Goal: Task Accomplishment & Management: Complete application form

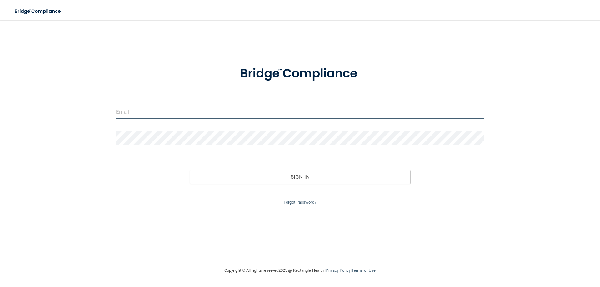
click at [140, 113] on input "email" at bounding box center [300, 112] width 368 height 14
type input "[EMAIL_ADDRESS][DOMAIN_NAME]"
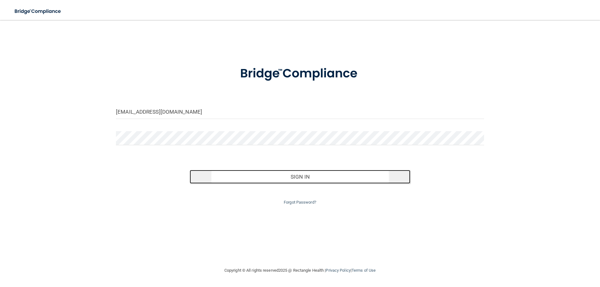
click at [268, 179] on button "Sign In" at bounding box center [300, 177] width 221 height 14
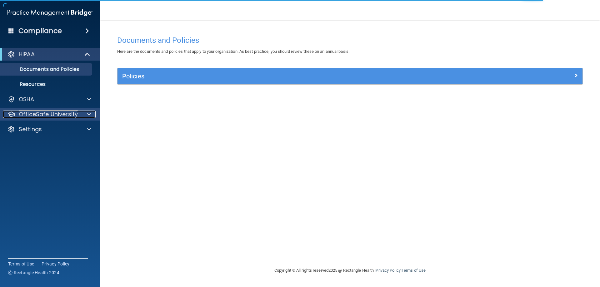
click at [40, 113] on p "OfficeSafe University" at bounding box center [48, 115] width 59 height 8
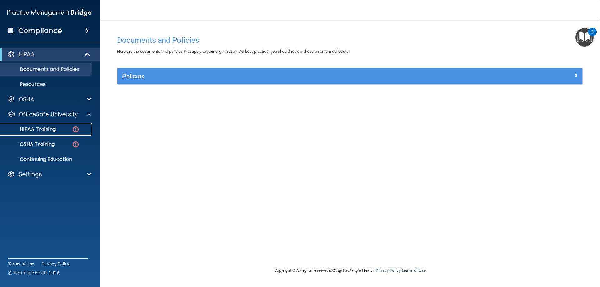
click at [46, 129] on p "HIPAA Training" at bounding box center [30, 129] width 52 height 6
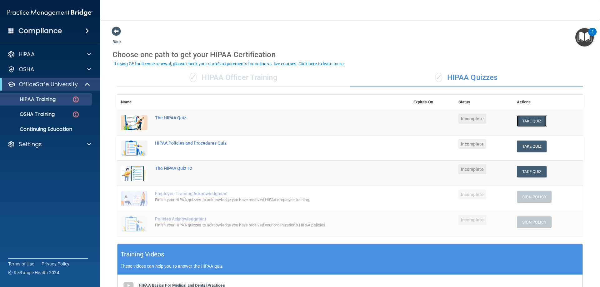
click at [532, 120] on button "Take Quiz" at bounding box center [532, 121] width 30 height 12
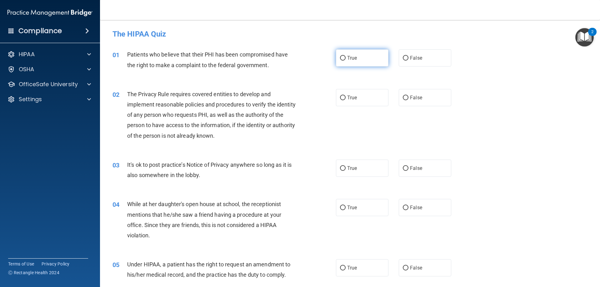
click at [341, 57] on input "True" at bounding box center [343, 58] width 6 height 5
radio input "true"
click at [340, 97] on input "True" at bounding box center [343, 98] width 6 height 5
radio input "true"
click at [411, 174] on label "False" at bounding box center [425, 168] width 53 height 17
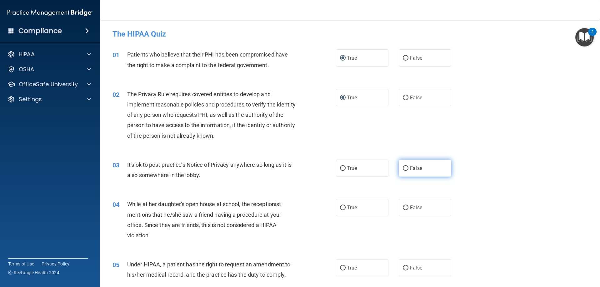
click at [409, 171] on input "False" at bounding box center [406, 168] width 6 height 5
radio input "true"
click at [405, 192] on div "04 While at her daughter's open house at school, the receptionist mentions that…" at bounding box center [350, 221] width 485 height 60
click at [400, 211] on label "False" at bounding box center [425, 207] width 53 height 17
click at [403, 210] on input "False" at bounding box center [406, 208] width 6 height 5
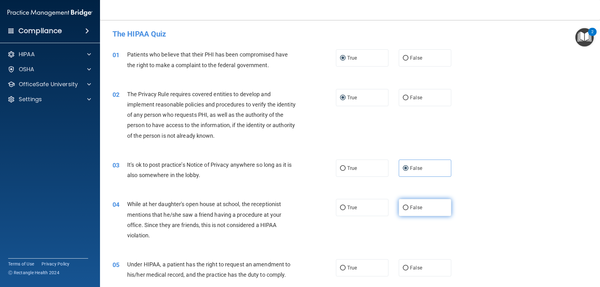
radio input "true"
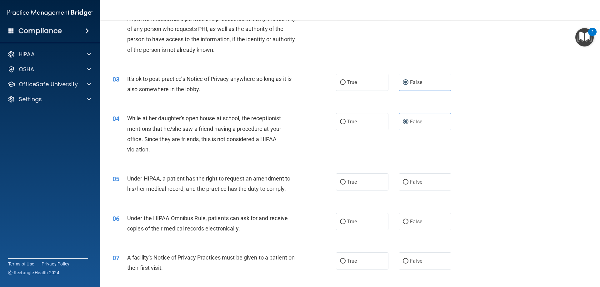
scroll to position [94, 0]
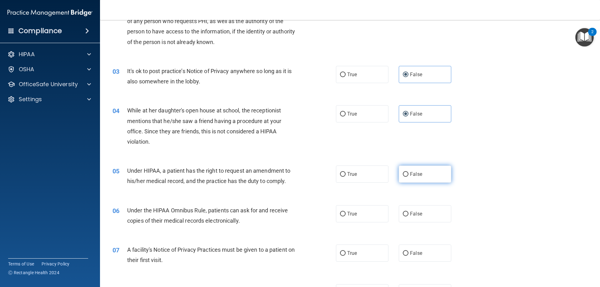
click at [404, 176] on input "False" at bounding box center [406, 174] width 6 height 5
radio input "true"
click at [342, 174] on input "True" at bounding box center [343, 174] width 6 height 5
radio input "true"
radio input "false"
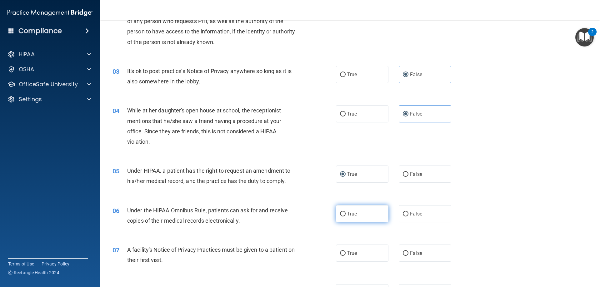
click at [342, 215] on input "True" at bounding box center [343, 214] width 6 height 5
radio input "true"
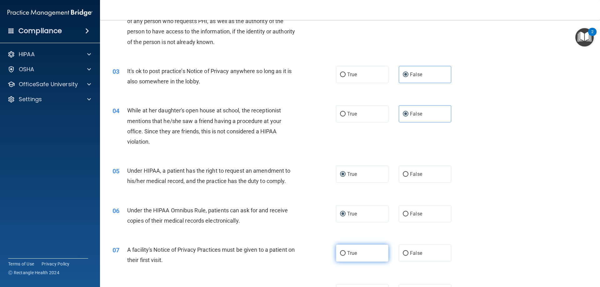
click at [341, 253] on input "True" at bounding box center [343, 253] width 6 height 5
radio input "true"
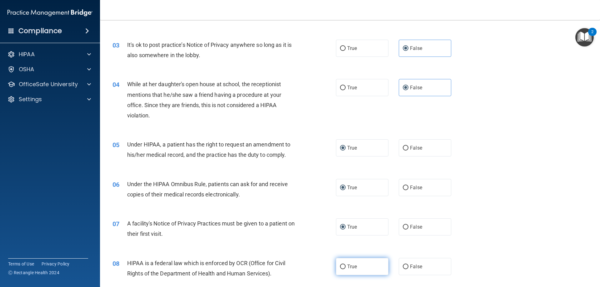
scroll to position [188, 0]
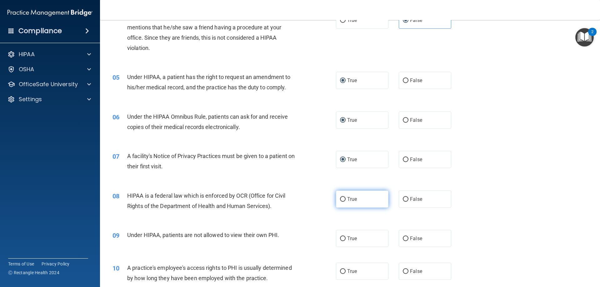
click at [340, 208] on label "True" at bounding box center [362, 199] width 53 height 17
click at [340, 202] on input "True" at bounding box center [343, 199] width 6 height 5
radio input "true"
click at [403, 239] on input "False" at bounding box center [406, 239] width 6 height 5
radio input "true"
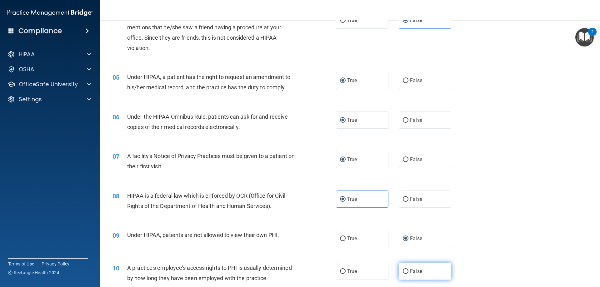
click at [406, 272] on label "False" at bounding box center [425, 271] width 53 height 17
click at [406, 272] on input "False" at bounding box center [406, 272] width 6 height 5
radio input "true"
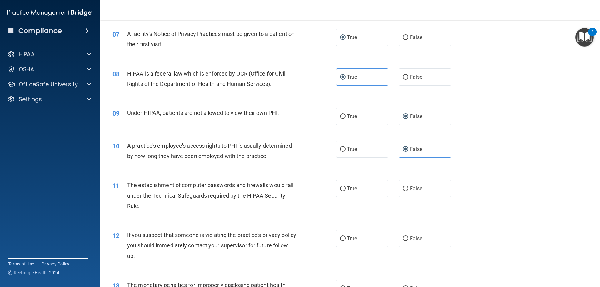
scroll to position [313, 0]
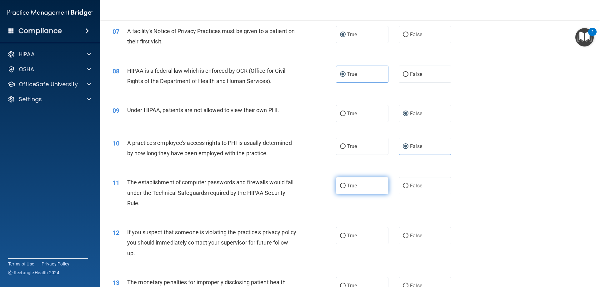
click at [340, 186] on input "True" at bounding box center [343, 186] width 6 height 5
radio input "true"
click at [341, 235] on input "True" at bounding box center [343, 236] width 6 height 5
radio input "true"
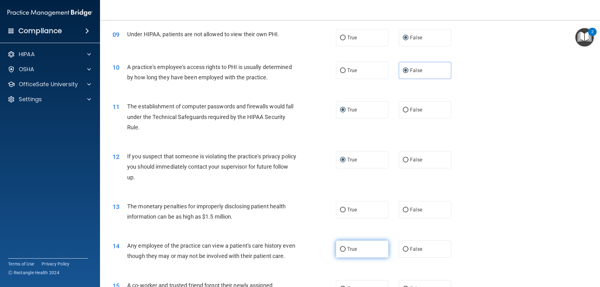
scroll to position [406, 0]
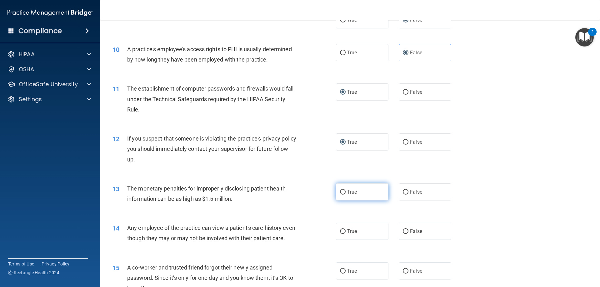
click at [338, 196] on label "True" at bounding box center [362, 192] width 53 height 17
click at [340, 195] on input "True" at bounding box center [343, 192] width 6 height 5
radio input "true"
click at [405, 233] on input "False" at bounding box center [406, 231] width 6 height 5
radio input "true"
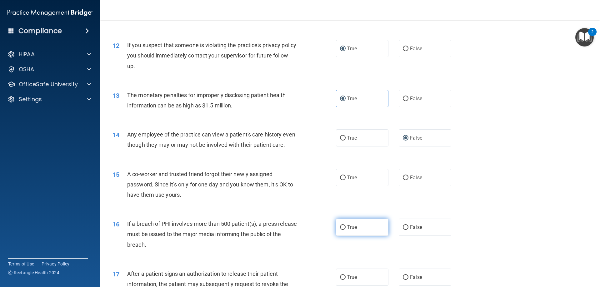
scroll to position [500, 0]
click at [403, 180] on input "False" at bounding box center [406, 177] width 6 height 5
radio input "true"
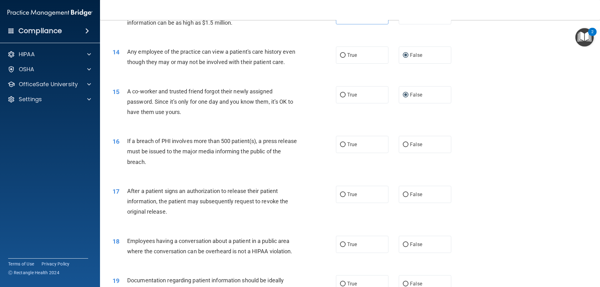
scroll to position [594, 0]
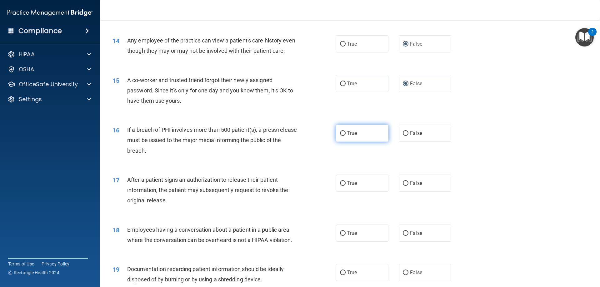
click at [342, 136] on input "True" at bounding box center [343, 133] width 6 height 5
radio input "true"
click at [340, 186] on input "True" at bounding box center [343, 183] width 6 height 5
radio input "true"
click at [403, 236] on input "False" at bounding box center [406, 233] width 6 height 5
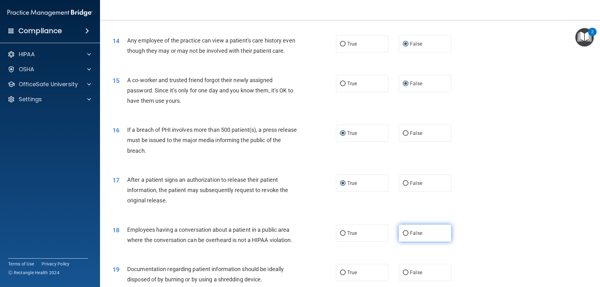
radio input "true"
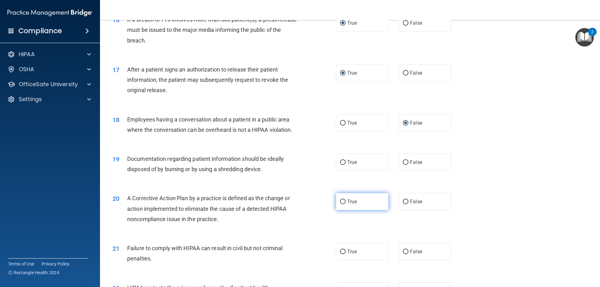
scroll to position [719, 0]
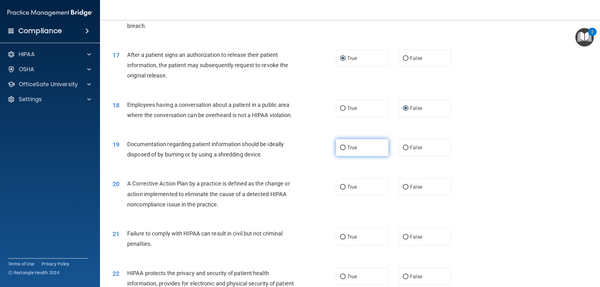
click at [340, 150] on input "True" at bounding box center [343, 148] width 6 height 5
radio input "true"
click at [343, 190] on input "True" at bounding box center [343, 187] width 6 height 5
radio input "true"
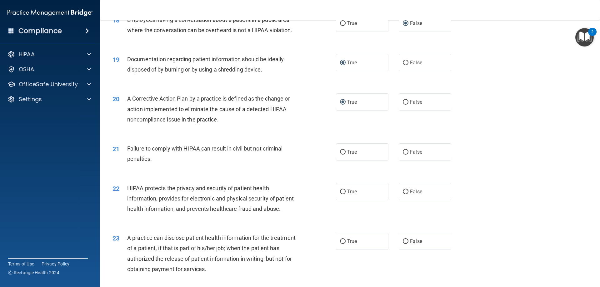
scroll to position [813, 0]
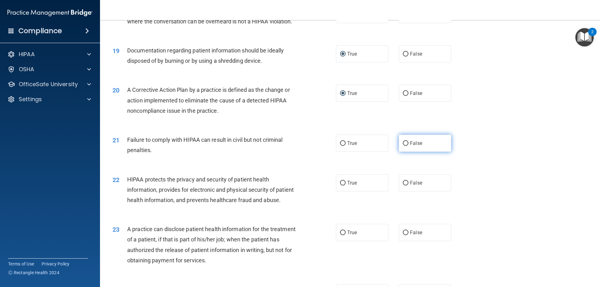
click at [402, 150] on label "False" at bounding box center [425, 143] width 53 height 17
click at [403, 146] on input "False" at bounding box center [406, 143] width 6 height 5
radio input "true"
click at [336, 192] on label "True" at bounding box center [362, 182] width 53 height 17
click at [340, 186] on input "True" at bounding box center [343, 183] width 6 height 5
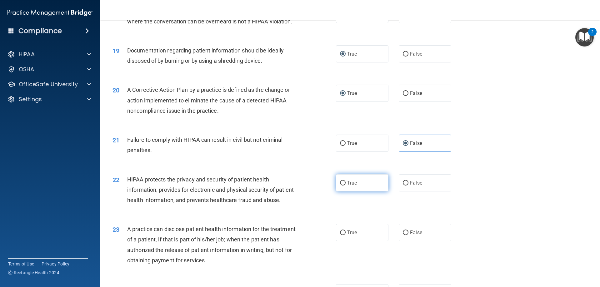
radio input "true"
click at [341, 186] on input "True" at bounding box center [343, 183] width 6 height 5
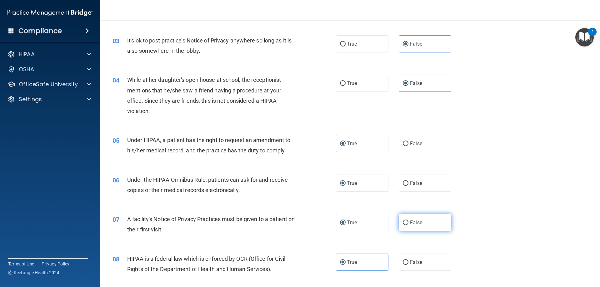
scroll to position [125, 0]
click at [405, 146] on label "False" at bounding box center [425, 142] width 53 height 17
click at [405, 146] on input "False" at bounding box center [406, 143] width 6 height 5
radio input "true"
radio input "false"
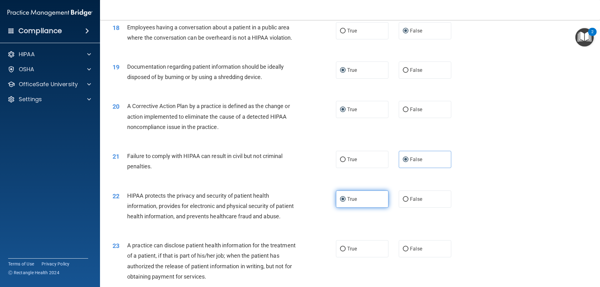
scroll to position [813, 0]
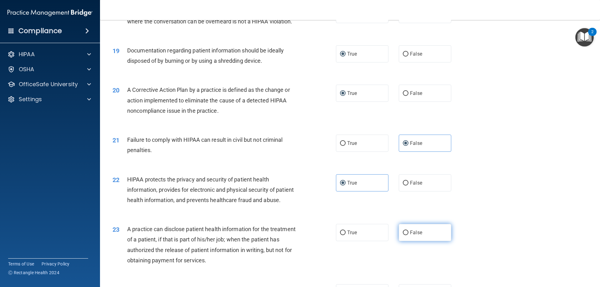
click at [403, 235] on input "False" at bounding box center [406, 233] width 6 height 5
radio input "true"
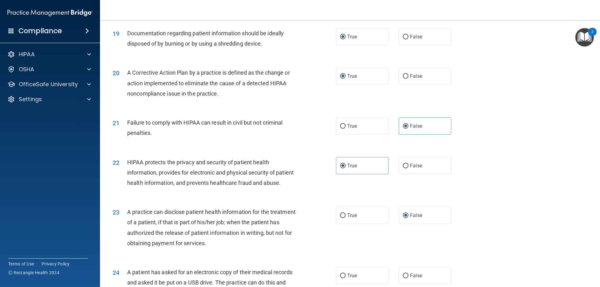
scroll to position [875, 0]
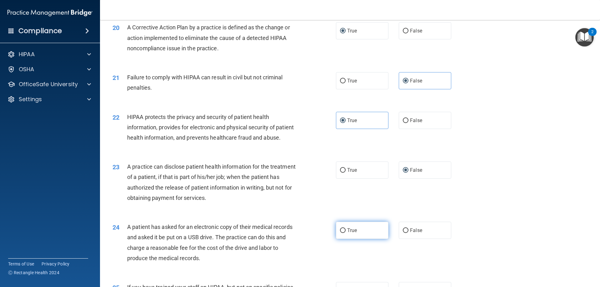
click at [343, 233] on input "True" at bounding box center [343, 231] width 6 height 5
radio input "true"
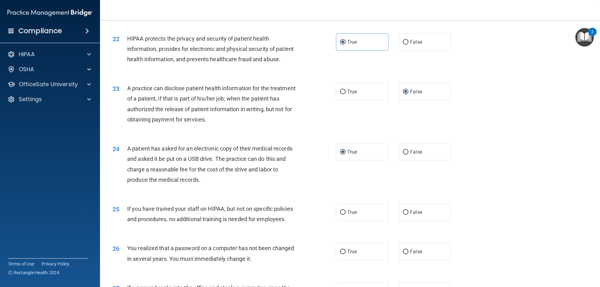
scroll to position [969, 0]
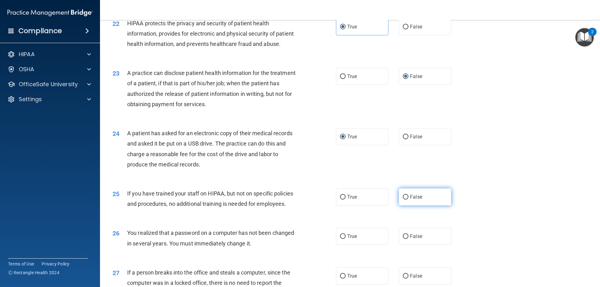
click at [403, 200] on input "False" at bounding box center [406, 197] width 6 height 5
radio input "true"
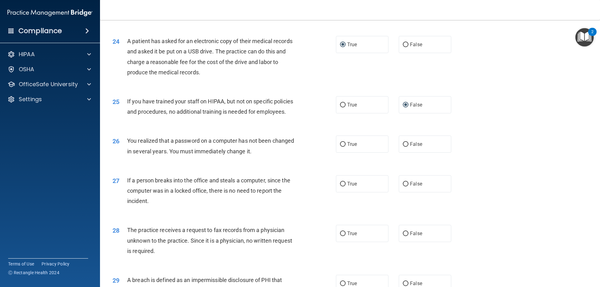
scroll to position [1063, 0]
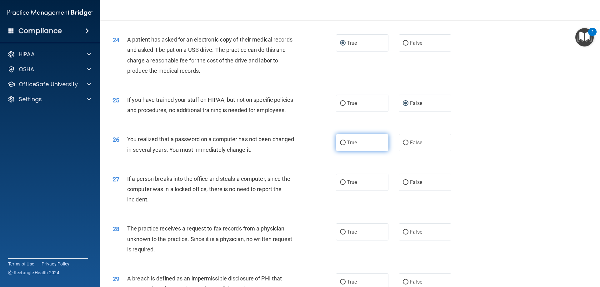
click at [342, 145] on input "True" at bounding box center [343, 143] width 6 height 5
radio input "true"
click at [403, 185] on input "False" at bounding box center [406, 182] width 6 height 5
radio input "true"
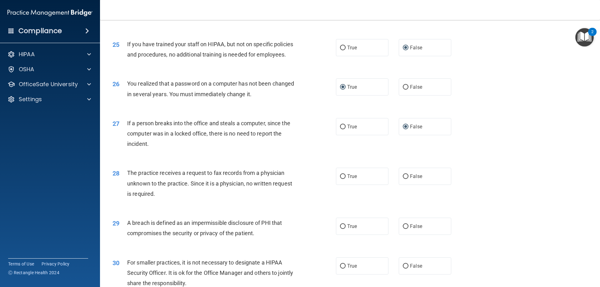
scroll to position [1126, 0]
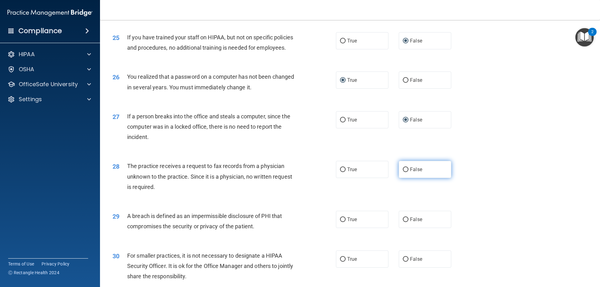
click at [410, 173] on span "False" at bounding box center [416, 170] width 12 height 6
click at [409, 172] on input "False" at bounding box center [406, 170] width 6 height 5
radio input "true"
click at [341, 222] on input "True" at bounding box center [343, 220] width 6 height 5
radio input "true"
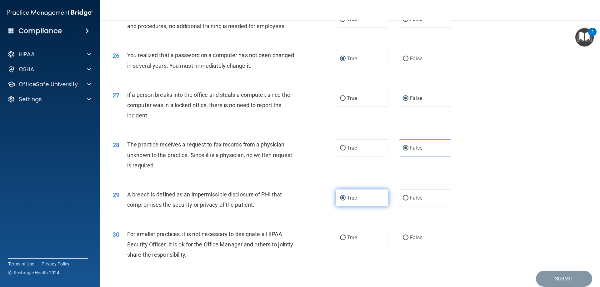
scroll to position [1188, 0]
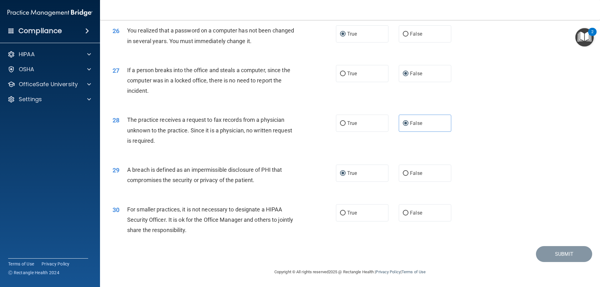
click at [395, 221] on div "True False" at bounding box center [399, 212] width 126 height 17
click at [403, 216] on input "False" at bounding box center [406, 213] width 6 height 5
radio input "true"
click at [550, 253] on button "Submit" at bounding box center [564, 254] width 56 height 16
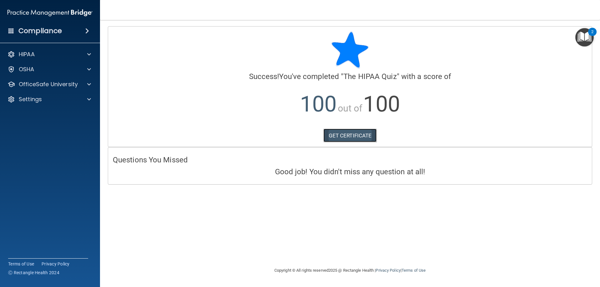
click at [343, 136] on link "GET CERTIFICATE" at bounding box center [350, 136] width 53 height 14
click at [88, 54] on span at bounding box center [89, 55] width 4 height 8
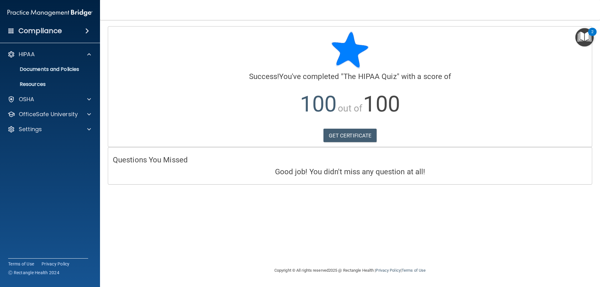
click at [583, 40] on img "Open Resource Center, 2 new notifications" at bounding box center [585, 37] width 18 height 18
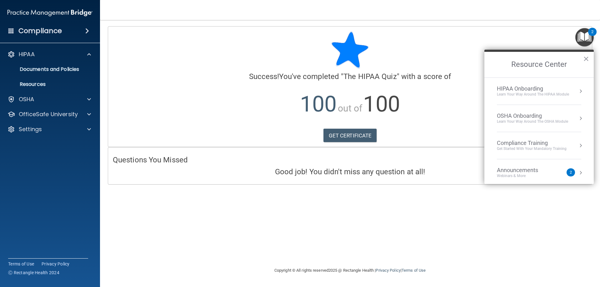
click at [532, 116] on div "OSHA Onboarding" at bounding box center [532, 116] width 71 height 7
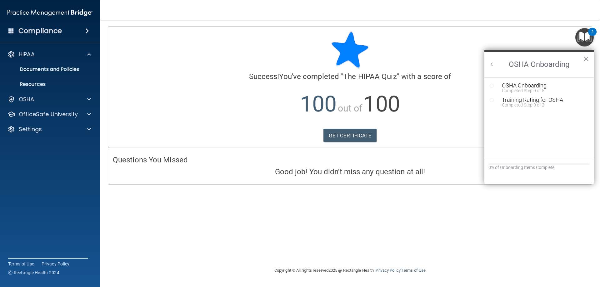
click at [492, 63] on button "Back to Resource Center Home" at bounding box center [492, 64] width 6 height 6
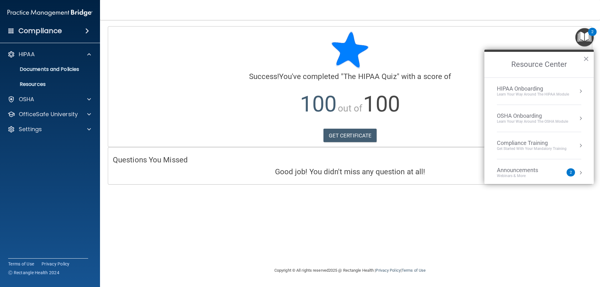
click at [552, 91] on div "HIPAA Onboarding" at bounding box center [533, 88] width 72 height 7
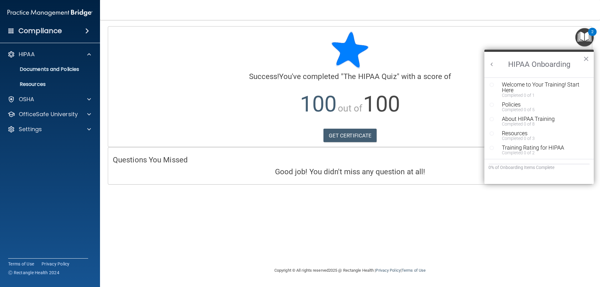
scroll to position [1, 0]
click at [587, 59] on button "×" at bounding box center [586, 59] width 6 height 10
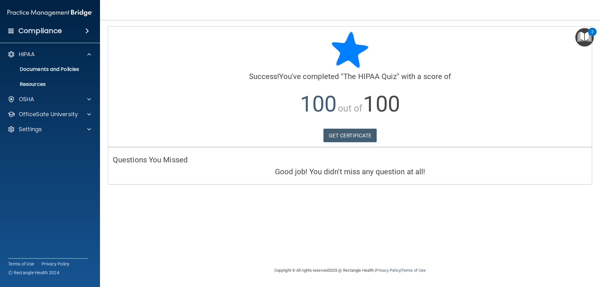
click at [588, 37] on img "Open Resource Center, 2 new notifications" at bounding box center [585, 37] width 18 height 18
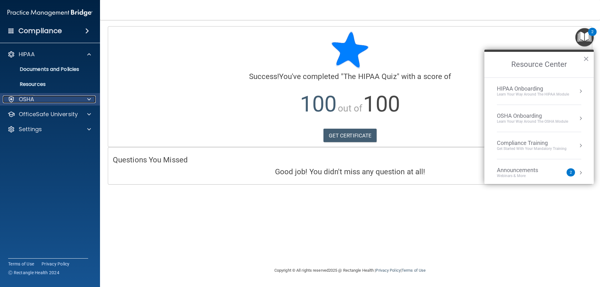
click at [88, 98] on span at bounding box center [89, 100] width 4 height 8
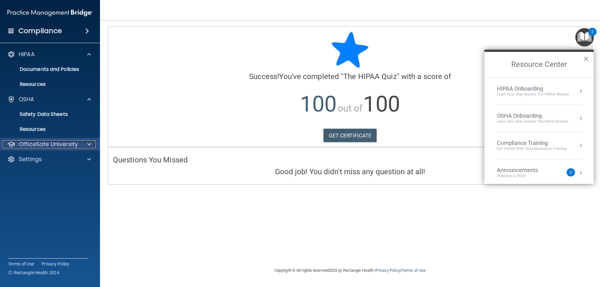
click at [88, 144] on span at bounding box center [89, 145] width 4 height 8
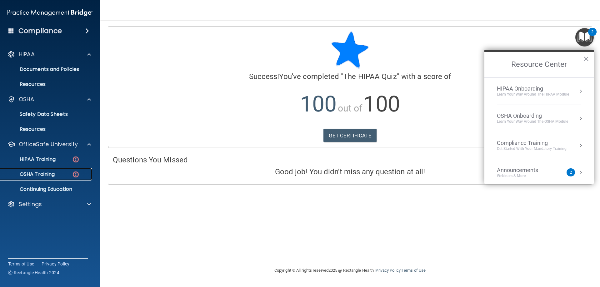
click at [48, 177] on p "OSHA Training" at bounding box center [29, 174] width 51 height 6
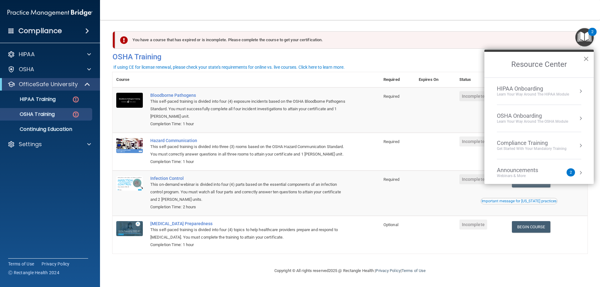
click at [587, 60] on button "×" at bounding box center [586, 59] width 6 height 10
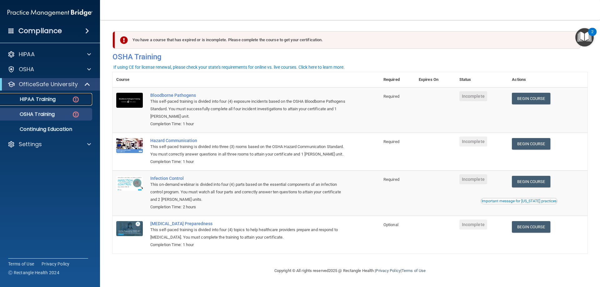
click at [75, 97] on img at bounding box center [76, 100] width 8 height 8
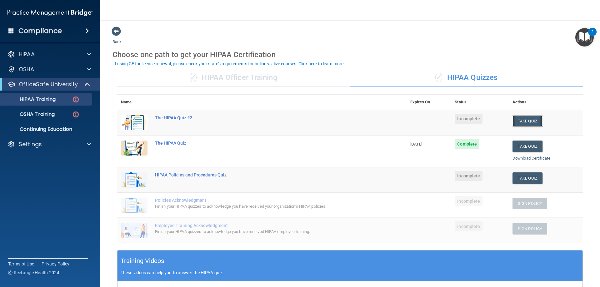
click at [521, 120] on button "Take Quiz" at bounding box center [528, 121] width 30 height 12
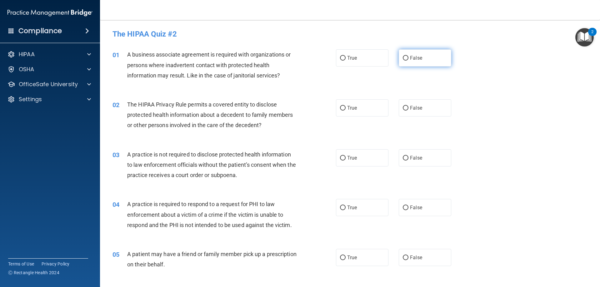
click at [404, 56] on input "False" at bounding box center [406, 58] width 6 height 5
radio input "true"
click at [337, 109] on label "True" at bounding box center [362, 107] width 53 height 17
click at [340, 109] on input "True" at bounding box center [343, 108] width 6 height 5
radio input "true"
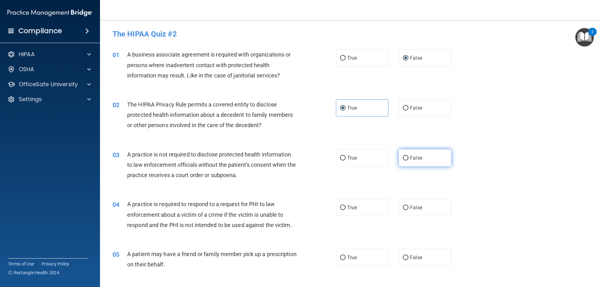
click at [404, 159] on input "False" at bounding box center [406, 158] width 6 height 5
radio input "true"
drag, startPoint x: 341, startPoint y: 209, endPoint x: 341, endPoint y: 235, distance: 26.6
click at [341, 209] on input "True" at bounding box center [343, 208] width 6 height 5
radio input "true"
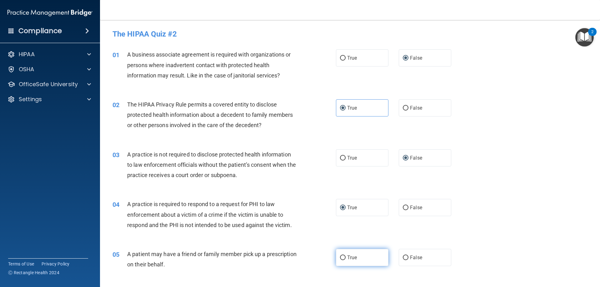
click at [340, 258] on input "True" at bounding box center [343, 258] width 6 height 5
radio input "true"
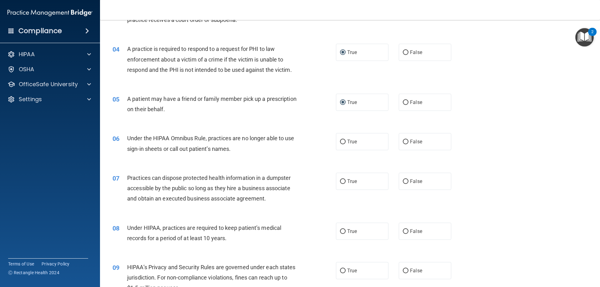
scroll to position [156, 0]
click at [403, 141] on input "False" at bounding box center [406, 141] width 6 height 5
radio input "true"
drag, startPoint x: 402, startPoint y: 181, endPoint x: 420, endPoint y: 259, distance: 79.3
click at [403, 182] on input "False" at bounding box center [406, 181] width 6 height 5
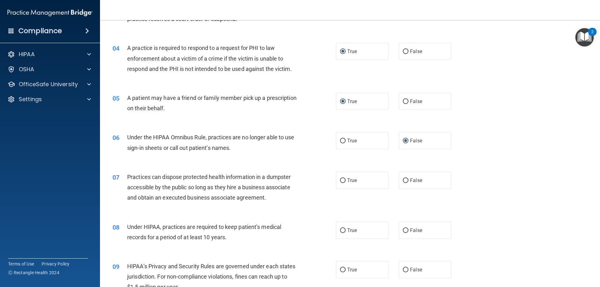
radio input "true"
drag, startPoint x: 404, startPoint y: 231, endPoint x: 408, endPoint y: 264, distance: 32.5
click at [405, 237] on label "False" at bounding box center [425, 230] width 53 height 17
click at [405, 233] on input "False" at bounding box center [406, 231] width 6 height 5
radio input "true"
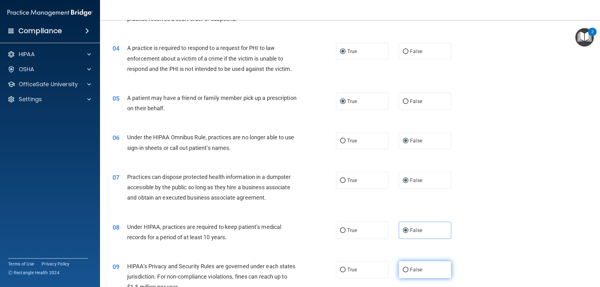
click at [403, 270] on input "False" at bounding box center [406, 270] width 6 height 5
radio input "true"
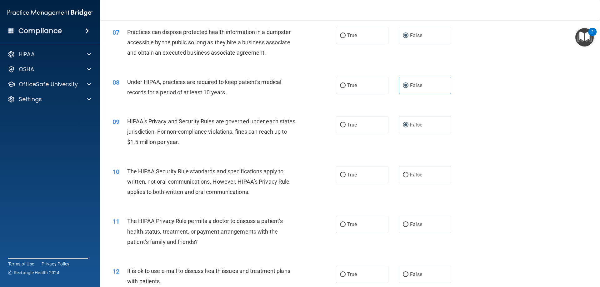
scroll to position [313, 0]
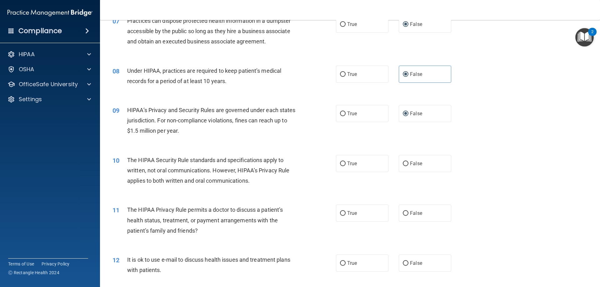
drag, startPoint x: 340, startPoint y: 161, endPoint x: 339, endPoint y: 194, distance: 33.2
click at [340, 163] on input "True" at bounding box center [343, 164] width 6 height 5
radio input "true"
click at [343, 213] on input "True" at bounding box center [343, 213] width 6 height 5
radio input "true"
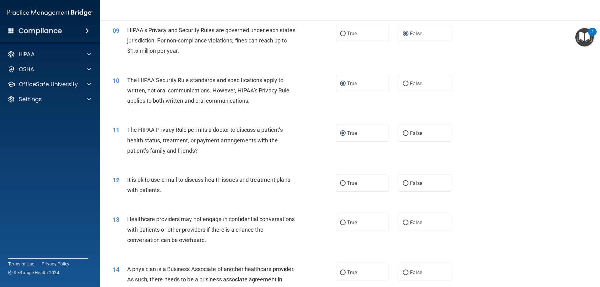
scroll to position [406, 0]
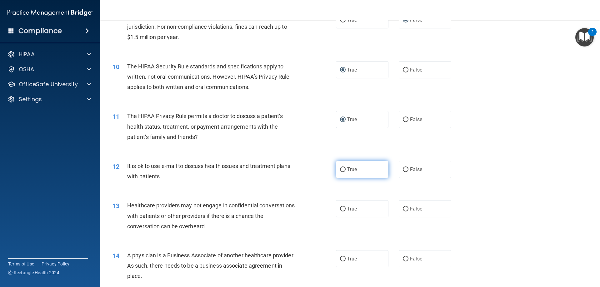
click at [340, 171] on input "True" at bounding box center [343, 170] width 6 height 5
radio input "true"
drag, startPoint x: 405, startPoint y: 209, endPoint x: 402, endPoint y: 246, distance: 36.7
click at [406, 212] on input "False" at bounding box center [406, 209] width 6 height 5
radio input "true"
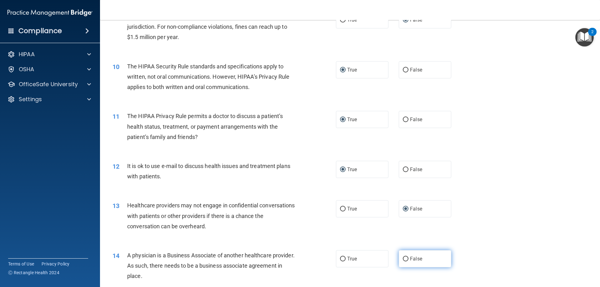
click at [404, 260] on input "False" at bounding box center [406, 259] width 6 height 5
radio input "true"
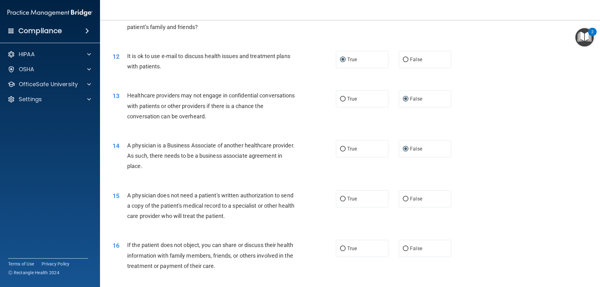
scroll to position [532, 0]
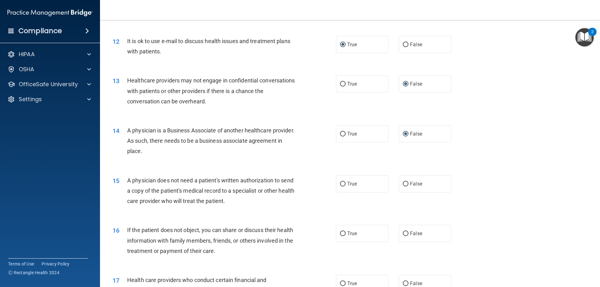
drag, startPoint x: 340, startPoint y: 184, endPoint x: 351, endPoint y: 219, distance: 35.8
click at [344, 195] on div "15 A physician does not need a patient's written authorization to send a copy o…" at bounding box center [350, 193] width 485 height 50
click at [347, 233] on span "True" at bounding box center [352, 234] width 10 height 6
click at [345, 233] on input "True" at bounding box center [343, 234] width 6 height 5
radio input "true"
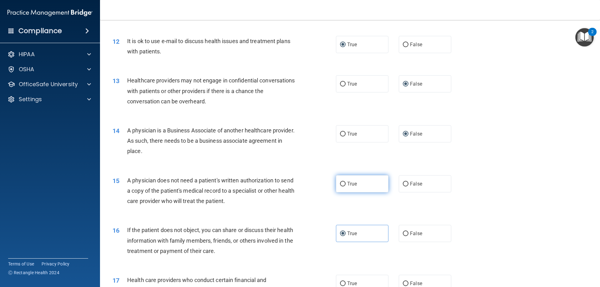
drag, startPoint x: 341, startPoint y: 184, endPoint x: 347, endPoint y: 186, distance: 5.7
click at [342, 184] on input "True" at bounding box center [343, 184] width 6 height 5
radio input "true"
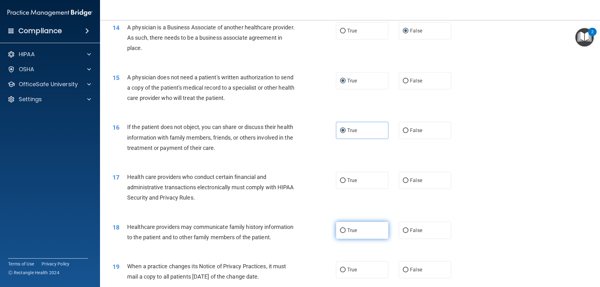
scroll to position [657, 0]
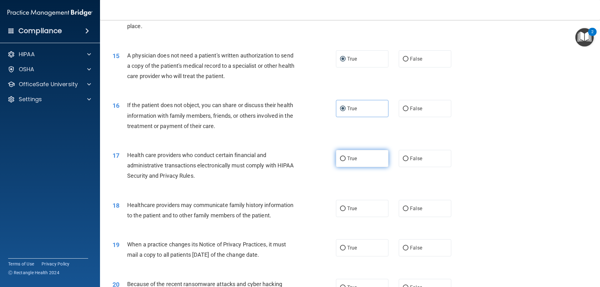
click at [340, 159] on input "True" at bounding box center [343, 159] width 6 height 5
radio input "true"
drag, startPoint x: 401, startPoint y: 209, endPoint x: 403, endPoint y: 239, distance: 29.7
click at [402, 212] on label "False" at bounding box center [425, 208] width 53 height 17
click at [403, 211] on input "False" at bounding box center [406, 209] width 6 height 5
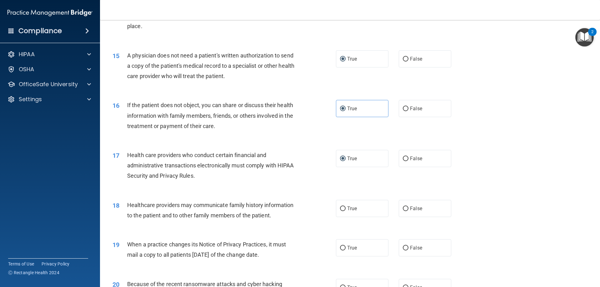
radio input "true"
click at [403, 248] on input "False" at bounding box center [406, 248] width 6 height 5
radio input "true"
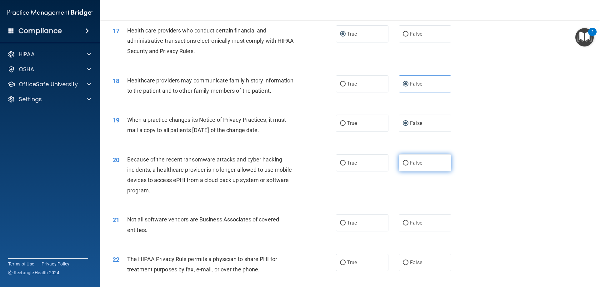
scroll to position [782, 0]
click at [403, 164] on input "False" at bounding box center [406, 163] width 6 height 5
radio input "true"
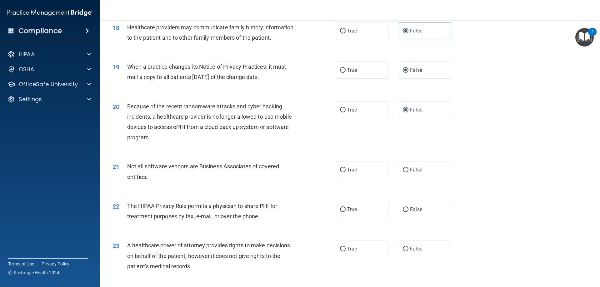
scroll to position [844, 0]
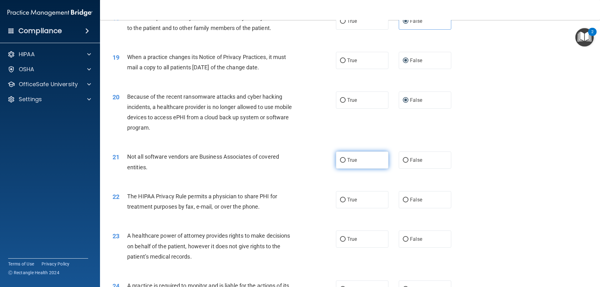
click at [342, 160] on input "True" at bounding box center [343, 160] width 6 height 5
radio input "true"
click at [344, 198] on label "True" at bounding box center [362, 199] width 53 height 17
click at [344, 198] on input "True" at bounding box center [343, 200] width 6 height 5
radio input "true"
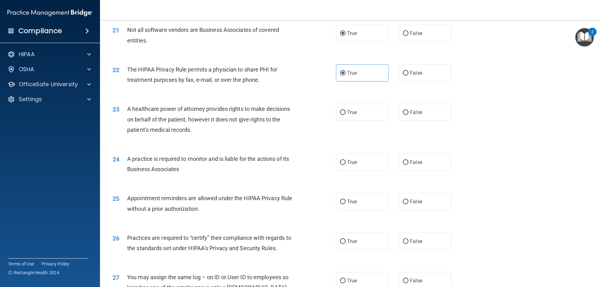
scroll to position [1000, 0]
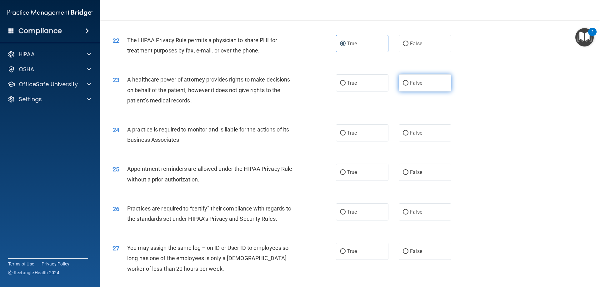
click at [403, 83] on input "False" at bounding box center [406, 83] width 6 height 5
radio input "true"
click at [403, 135] on input "False" at bounding box center [406, 133] width 6 height 5
radio input "true"
drag, startPoint x: 340, startPoint y: 171, endPoint x: 388, endPoint y: 211, distance: 62.5
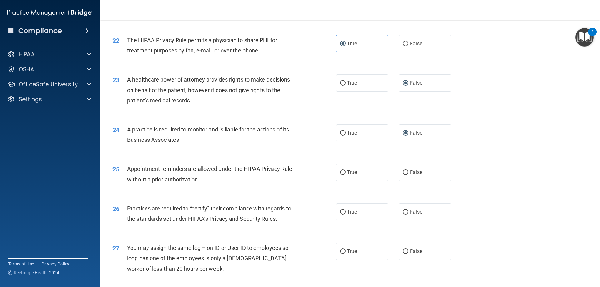
click at [343, 174] on input "True" at bounding box center [343, 172] width 6 height 5
radio input "true"
click at [405, 212] on input "False" at bounding box center [406, 212] width 6 height 5
radio input "true"
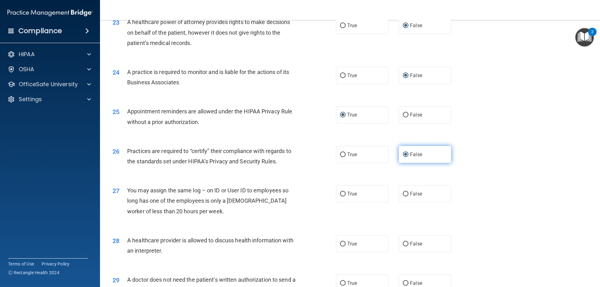
scroll to position [1063, 0]
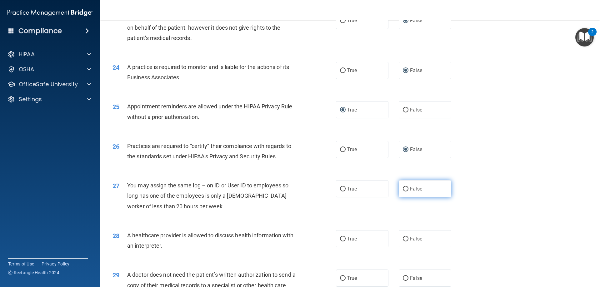
click at [403, 190] on input "False" at bounding box center [406, 189] width 6 height 5
radio input "true"
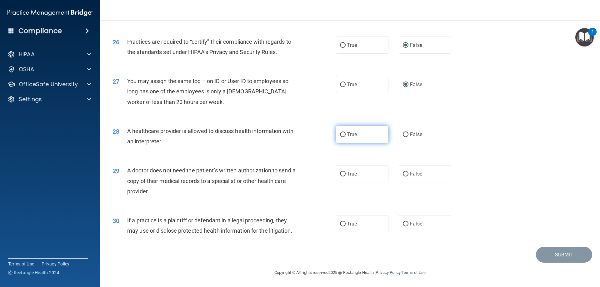
scroll to position [1168, 0]
click at [341, 135] on input "True" at bounding box center [343, 134] width 6 height 5
radio input "true"
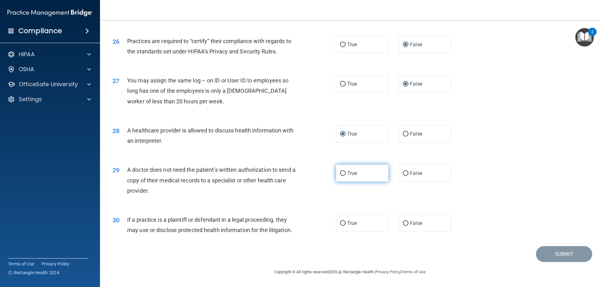
click at [340, 175] on input "True" at bounding box center [343, 173] width 6 height 5
radio input "true"
click at [342, 223] on input "True" at bounding box center [343, 223] width 6 height 5
radio input "true"
click at [551, 256] on button "Submit" at bounding box center [564, 254] width 56 height 16
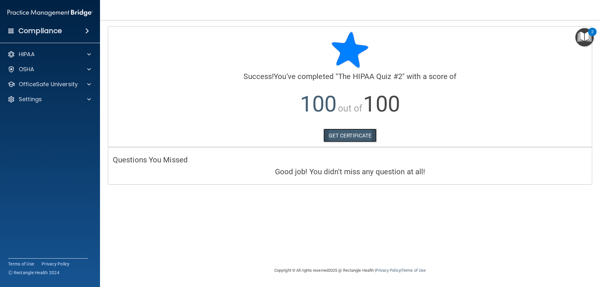
click at [357, 137] on link "GET CERTIFICATE" at bounding box center [350, 136] width 53 height 14
click at [91, 54] on span at bounding box center [89, 55] width 4 height 8
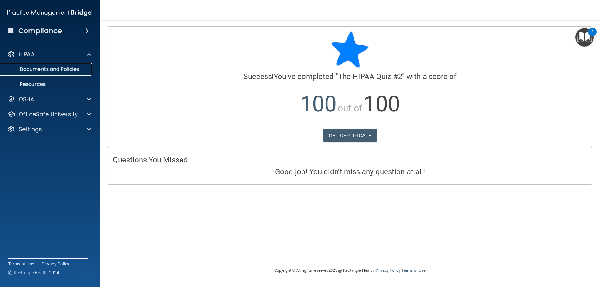
click at [74, 68] on p "Documents and Policies" at bounding box center [46, 69] width 85 height 6
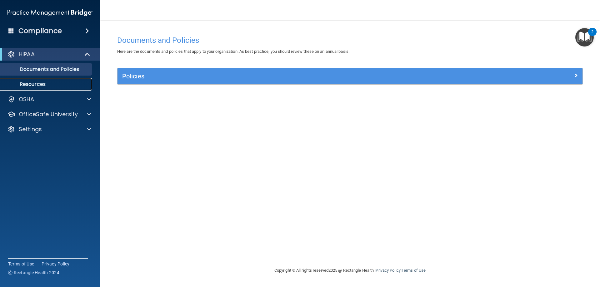
click at [39, 81] on p "Resources" at bounding box center [46, 84] width 85 height 6
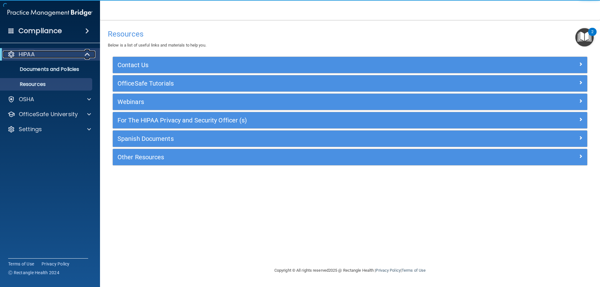
click at [55, 55] on div "HIPAA" at bounding box center [41, 55] width 77 height 8
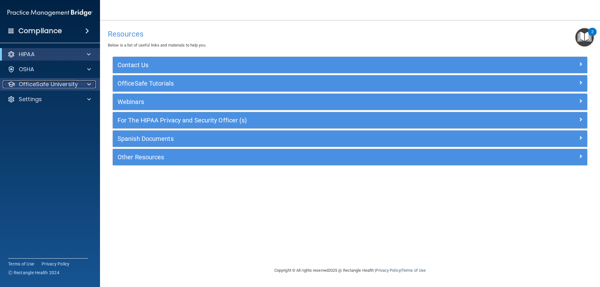
click at [89, 81] on span at bounding box center [89, 85] width 4 height 8
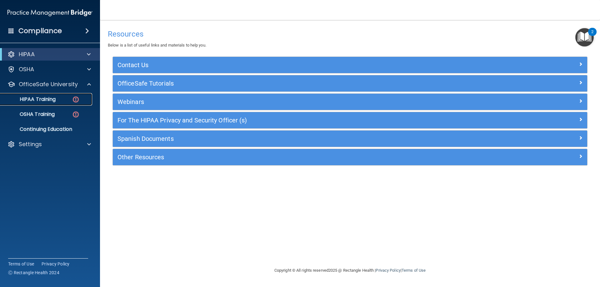
click at [74, 99] on img at bounding box center [76, 100] width 8 height 8
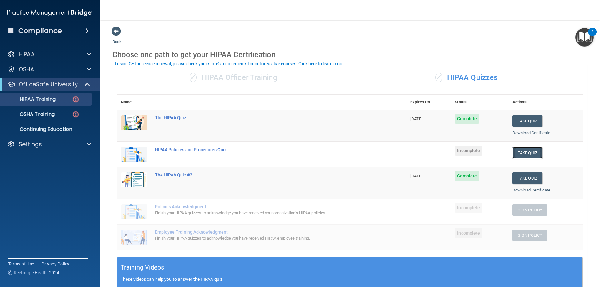
click at [527, 154] on button "Take Quiz" at bounding box center [528, 153] width 30 height 12
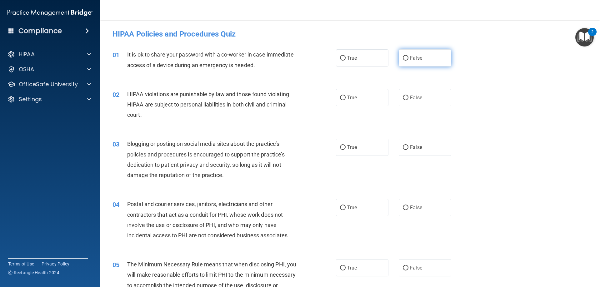
click at [403, 58] on input "False" at bounding box center [406, 58] width 6 height 5
radio input "true"
click at [343, 98] on input "True" at bounding box center [343, 98] width 6 height 5
radio input "true"
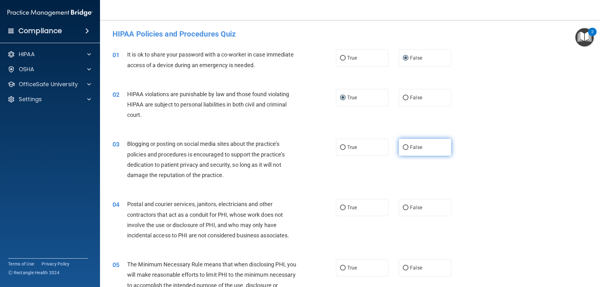
click at [405, 145] on input "False" at bounding box center [406, 147] width 6 height 5
radio input "true"
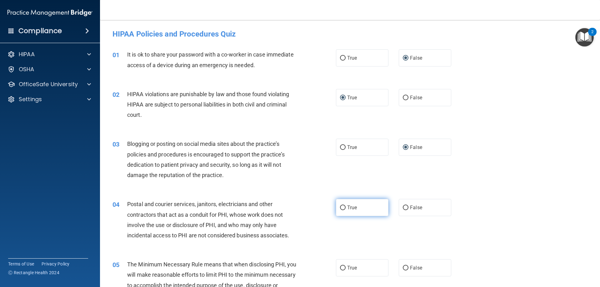
click at [340, 209] on input "True" at bounding box center [343, 208] width 6 height 5
radio input "true"
click at [343, 268] on input "True" at bounding box center [343, 268] width 6 height 5
radio input "true"
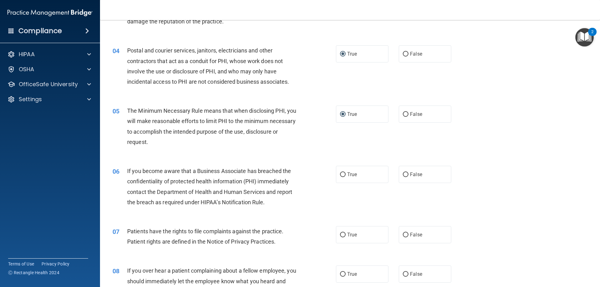
scroll to position [156, 0]
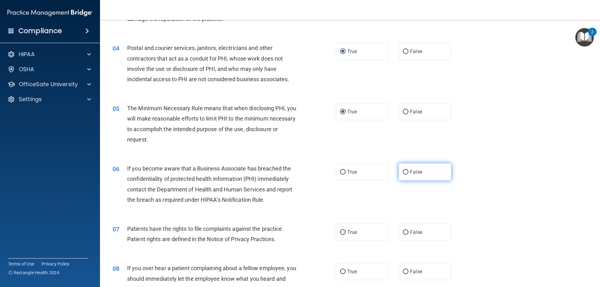
click at [403, 173] on input "False" at bounding box center [406, 172] width 6 height 5
radio input "true"
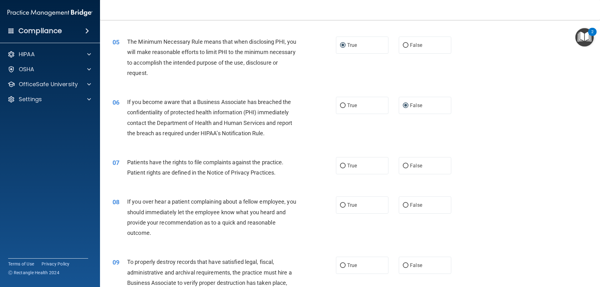
scroll to position [250, 0]
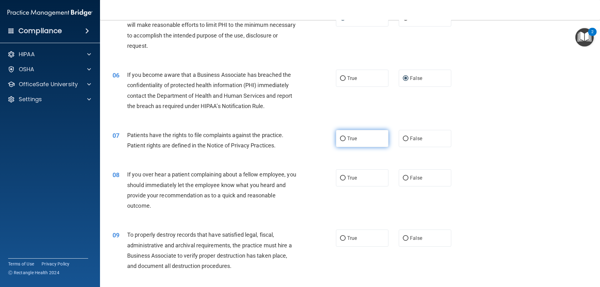
click at [340, 139] on input "True" at bounding box center [343, 139] width 6 height 5
radio input "true"
click at [406, 177] on input "False" at bounding box center [406, 178] width 6 height 5
radio input "true"
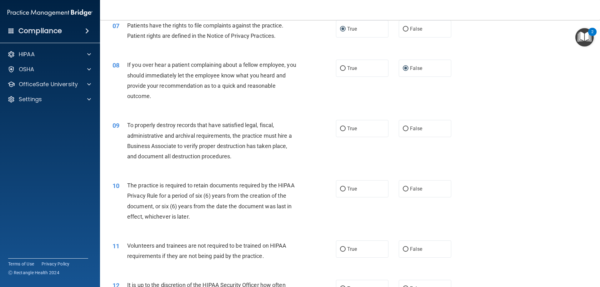
scroll to position [375, 0]
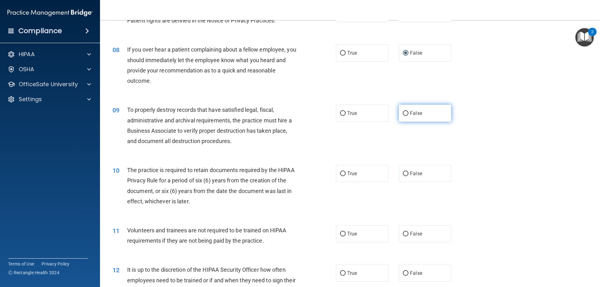
click at [400, 114] on label "False" at bounding box center [425, 113] width 53 height 17
click at [403, 114] on input "False" at bounding box center [406, 113] width 6 height 5
radio input "true"
click at [340, 174] on input "True" at bounding box center [343, 174] width 6 height 5
radio input "true"
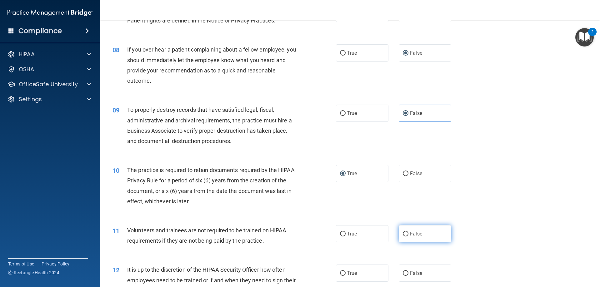
click at [403, 234] on input "False" at bounding box center [406, 234] width 6 height 5
radio input "true"
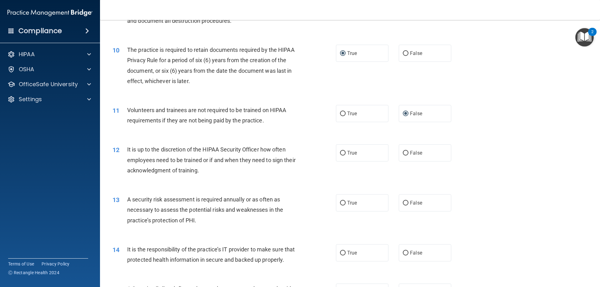
scroll to position [500, 0]
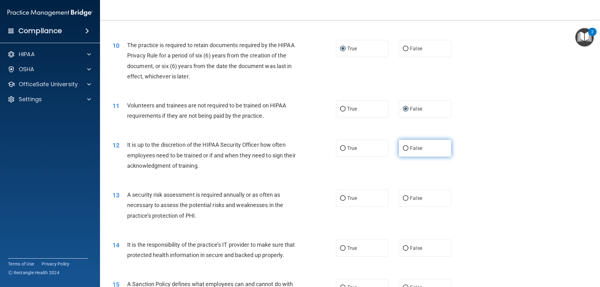
click at [403, 148] on input "False" at bounding box center [406, 148] width 6 height 5
radio input "true"
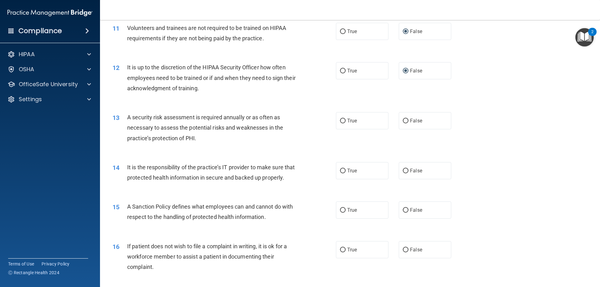
scroll to position [594, 0]
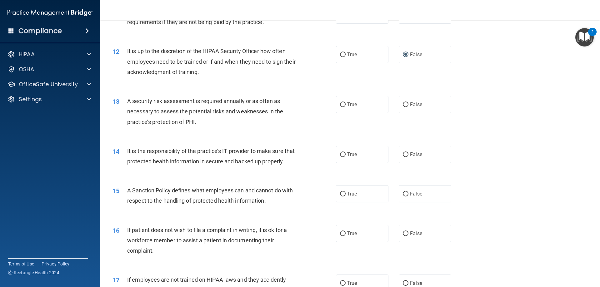
drag, startPoint x: 338, startPoint y: 103, endPoint x: 364, endPoint y: 133, distance: 39.4
click at [339, 104] on label "True" at bounding box center [362, 104] width 53 height 17
click at [404, 154] on input "False" at bounding box center [406, 155] width 6 height 5
radio input "true"
drag, startPoint x: 337, startPoint y: 101, endPoint x: 345, endPoint y: 107, distance: 9.4
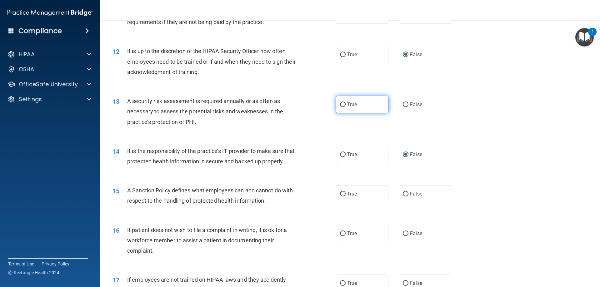
click at [337, 101] on label "True" at bounding box center [362, 104] width 53 height 17
click at [340, 103] on input "True" at bounding box center [343, 105] width 6 height 5
radio input "true"
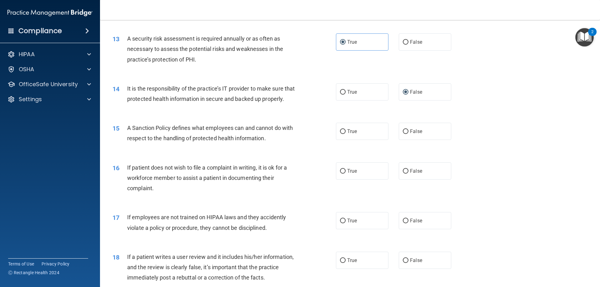
scroll to position [688, 0]
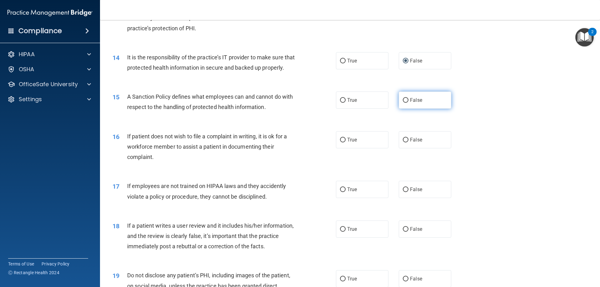
click at [405, 103] on input "False" at bounding box center [406, 100] width 6 height 5
radio input "true"
click at [340, 143] on input "True" at bounding box center [343, 140] width 6 height 5
radio input "true"
drag, startPoint x: 403, startPoint y: 202, endPoint x: 408, endPoint y: 214, distance: 13.0
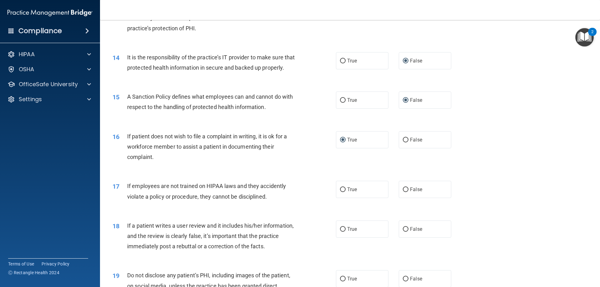
click at [405, 198] on label "False" at bounding box center [425, 189] width 53 height 17
click at [406, 238] on label "False" at bounding box center [425, 229] width 53 height 17
click at [406, 232] on input "False" at bounding box center [406, 229] width 6 height 5
radio input "true"
click at [403, 192] on input "False" at bounding box center [406, 190] width 6 height 5
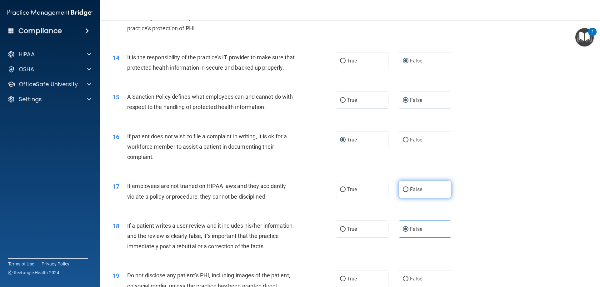
radio input "true"
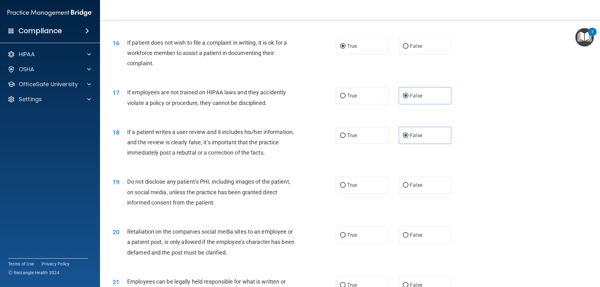
scroll to position [813, 0]
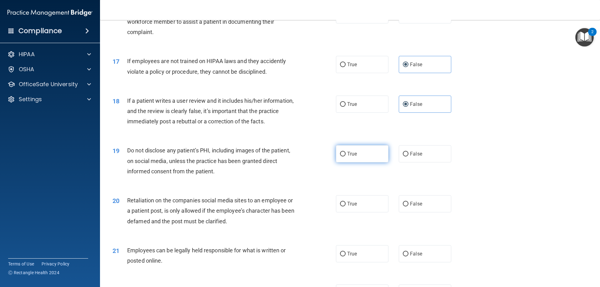
click at [344, 163] on label "True" at bounding box center [362, 153] width 53 height 17
click at [344, 157] on input "True" at bounding box center [343, 154] width 6 height 5
radio input "true"
click at [403, 207] on input "False" at bounding box center [406, 204] width 6 height 5
radio input "true"
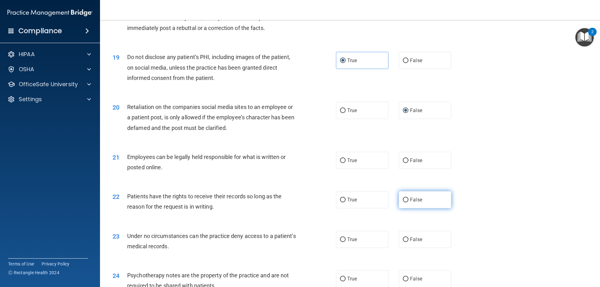
scroll to position [907, 0]
click at [341, 169] on label "True" at bounding box center [362, 160] width 53 height 17
click at [341, 163] on input "True" at bounding box center [343, 160] width 6 height 5
radio input "true"
click at [401, 208] on label "False" at bounding box center [425, 199] width 53 height 17
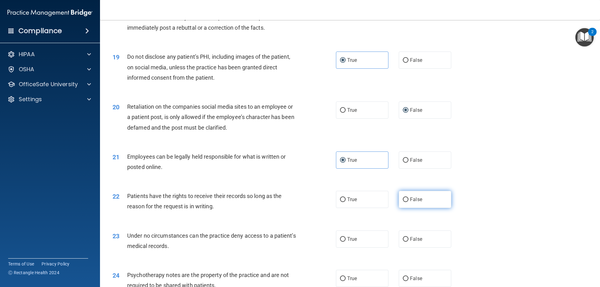
click at [403, 202] on input "False" at bounding box center [406, 200] width 6 height 5
radio input "true"
click at [403, 242] on input "False" at bounding box center [406, 239] width 6 height 5
radio input "true"
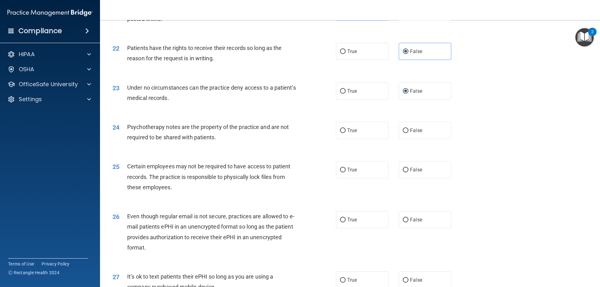
scroll to position [1063, 0]
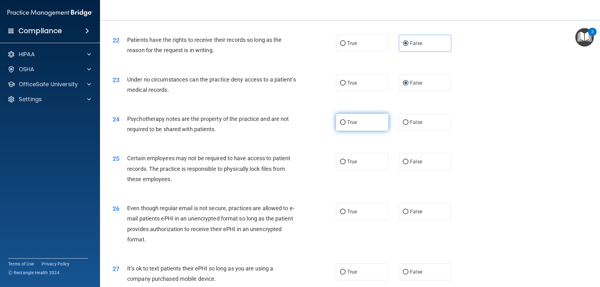
drag, startPoint x: 340, startPoint y: 138, endPoint x: 344, endPoint y: 156, distance: 19.2
click at [342, 131] on label "True" at bounding box center [362, 122] width 53 height 17
click at [342, 125] on input "True" at bounding box center [343, 122] width 6 height 5
radio input "true"
drag, startPoint x: 341, startPoint y: 173, endPoint x: 341, endPoint y: 177, distance: 4.1
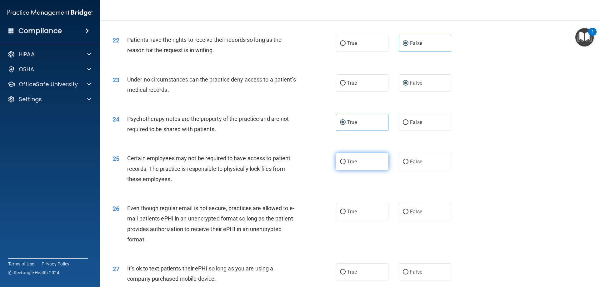
click at [340, 164] on input "True" at bounding box center [343, 162] width 6 height 5
radio input "true"
click at [342, 214] on input "True" at bounding box center [343, 212] width 6 height 5
radio input "true"
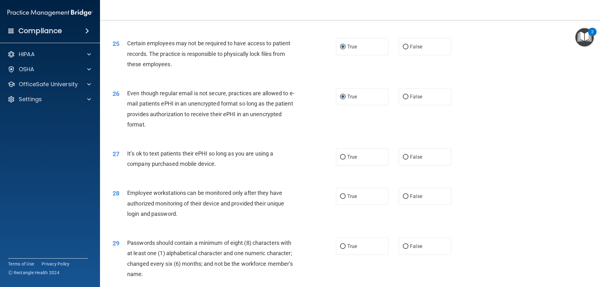
scroll to position [1188, 0]
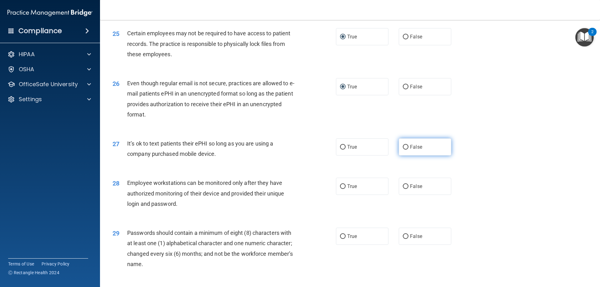
click at [404, 150] on input "False" at bounding box center [406, 147] width 6 height 5
radio input "true"
click at [404, 189] on input "False" at bounding box center [406, 186] width 6 height 5
radio input "true"
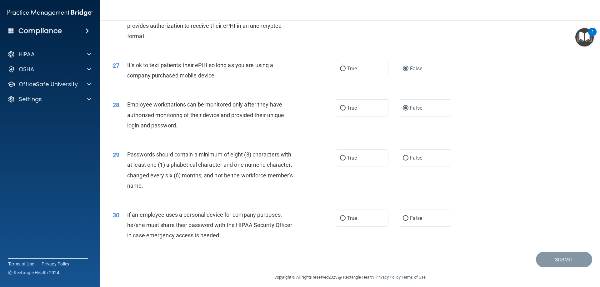
scroll to position [1282, 0]
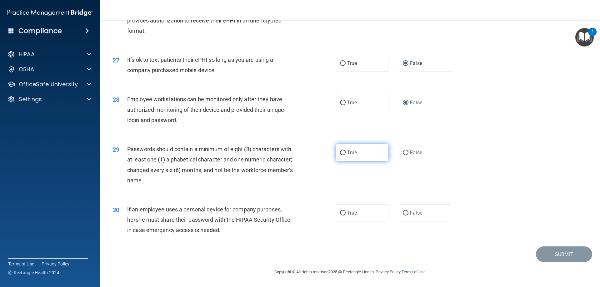
click at [340, 154] on input "True" at bounding box center [343, 153] width 6 height 5
radio input "true"
click at [403, 214] on input "False" at bounding box center [406, 213] width 6 height 5
radio input "true"
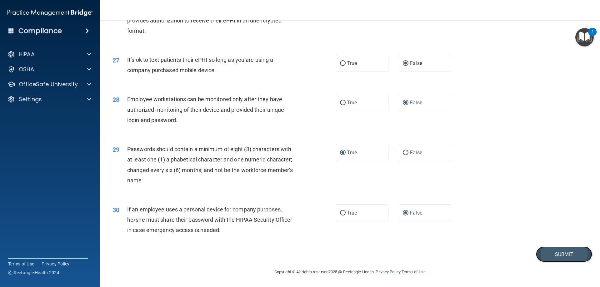
click at [555, 256] on button "Submit" at bounding box center [564, 255] width 56 height 16
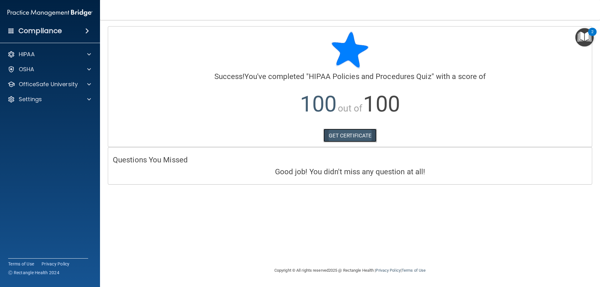
click at [355, 139] on link "GET CERTIFICATE" at bounding box center [350, 136] width 53 height 14
click at [90, 83] on span at bounding box center [89, 85] width 4 height 8
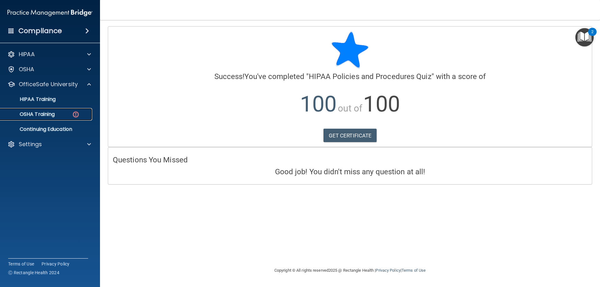
click at [57, 116] on div "OSHA Training" at bounding box center [46, 114] width 85 height 6
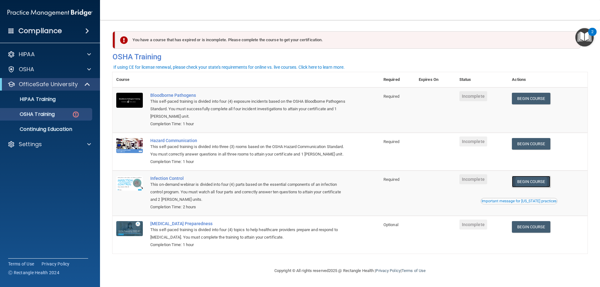
click at [537, 188] on link "Begin Course" at bounding box center [531, 182] width 38 height 12
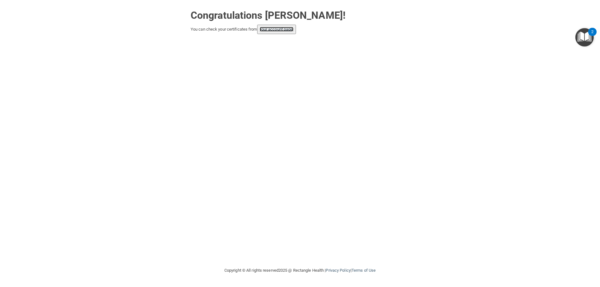
click at [279, 30] on link "your account page!" at bounding box center [277, 29] width 34 height 5
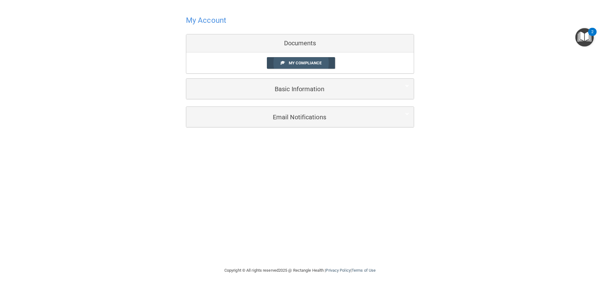
click at [318, 63] on span "My Compliance" at bounding box center [305, 63] width 33 height 5
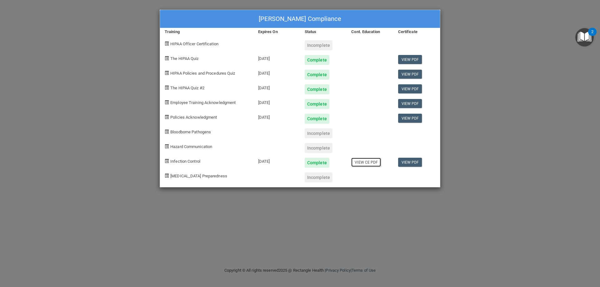
click at [364, 162] on link "View CE PDF" at bounding box center [366, 162] width 30 height 9
